Goal: Task Accomplishment & Management: Manage account settings

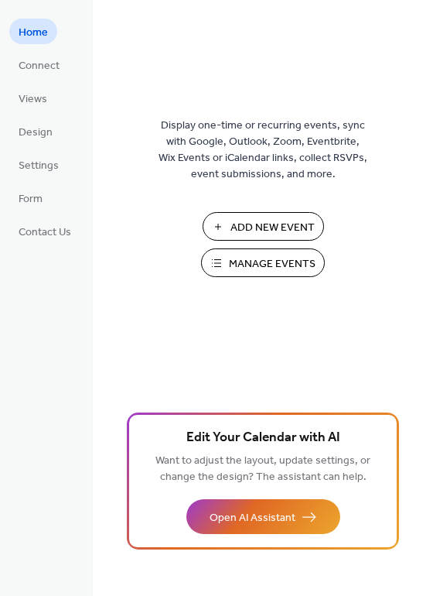
click at [255, 256] on span "Manage Events" at bounding box center [272, 264] width 87 height 16
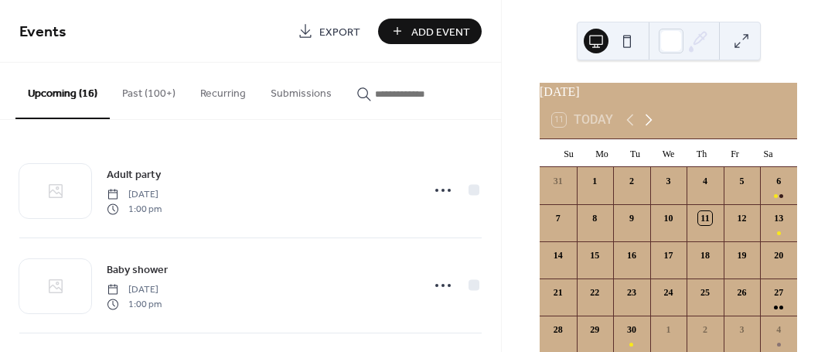
click at [650, 129] on icon at bounding box center [649, 120] width 19 height 19
click at [764, 197] on div "4" at bounding box center [778, 185] width 37 height 37
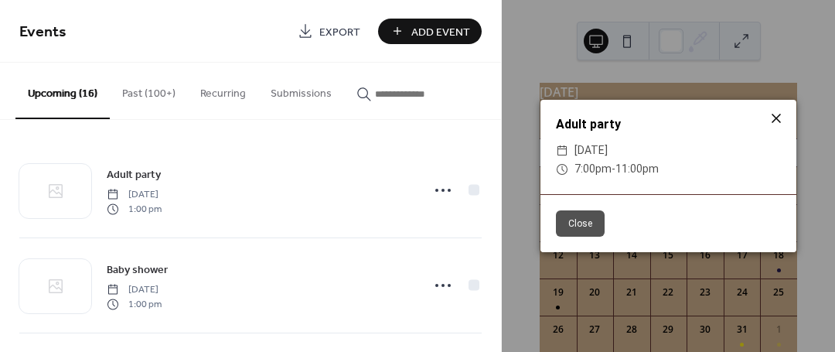
click at [773, 119] on icon at bounding box center [776, 118] width 19 height 19
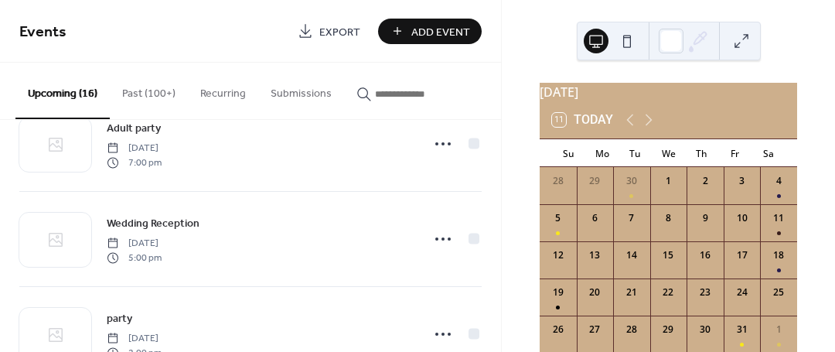
scroll to position [421, 0]
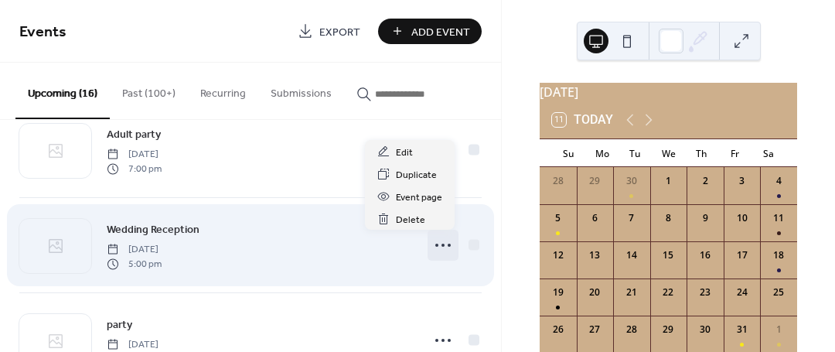
click at [442, 246] on circle at bounding box center [443, 245] width 3 height 3
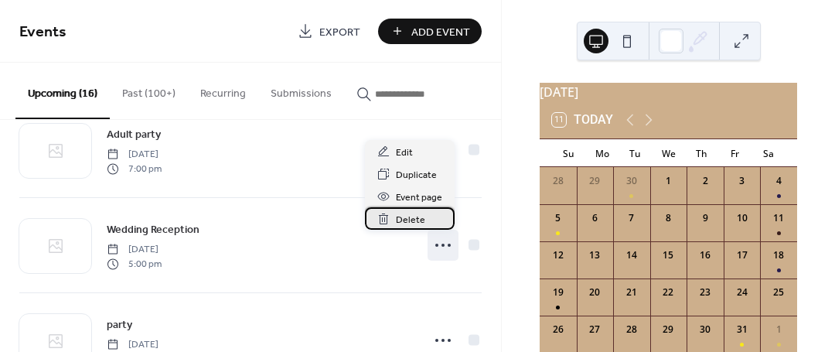
click at [418, 221] on span "Delete" at bounding box center [410, 220] width 29 height 16
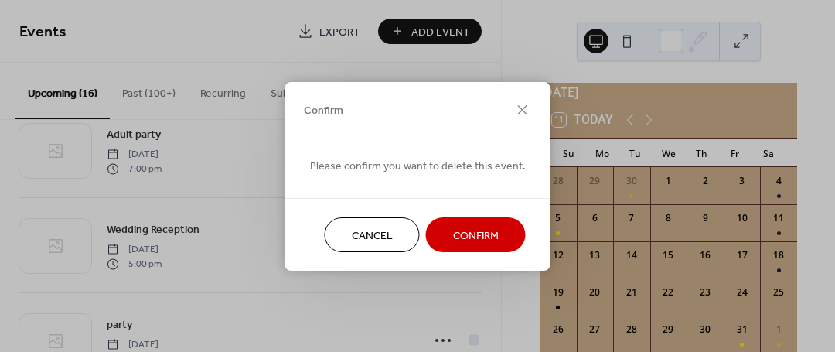
click at [462, 238] on span "Confirm" at bounding box center [476, 235] width 46 height 16
